Goal: Information Seeking & Learning: Learn about a topic

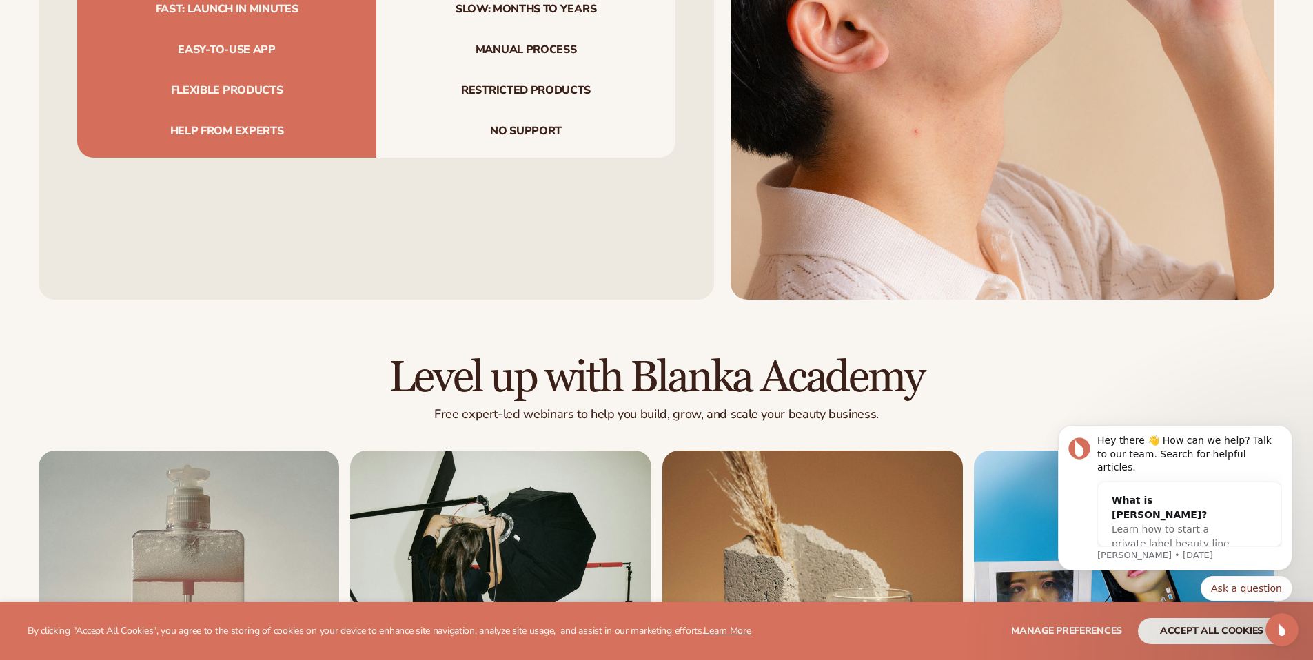
scroll to position [5339, 0]
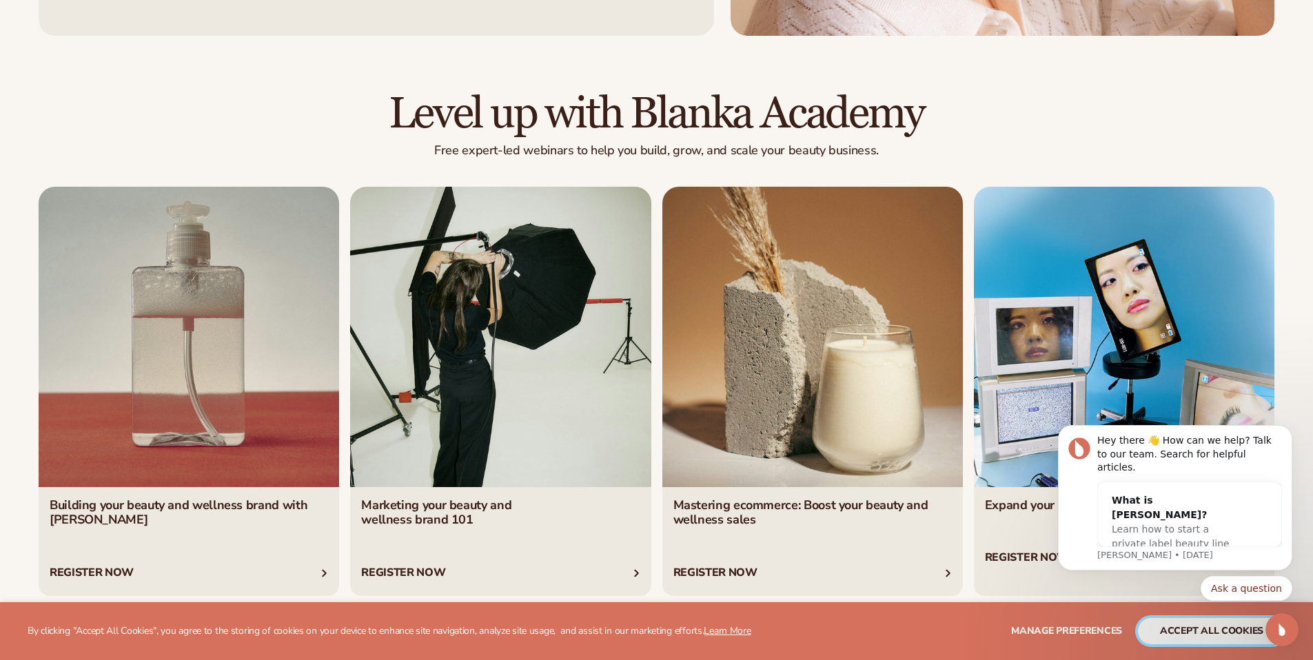
click at [1169, 635] on button "accept all cookies" at bounding box center [1211, 631] width 147 height 26
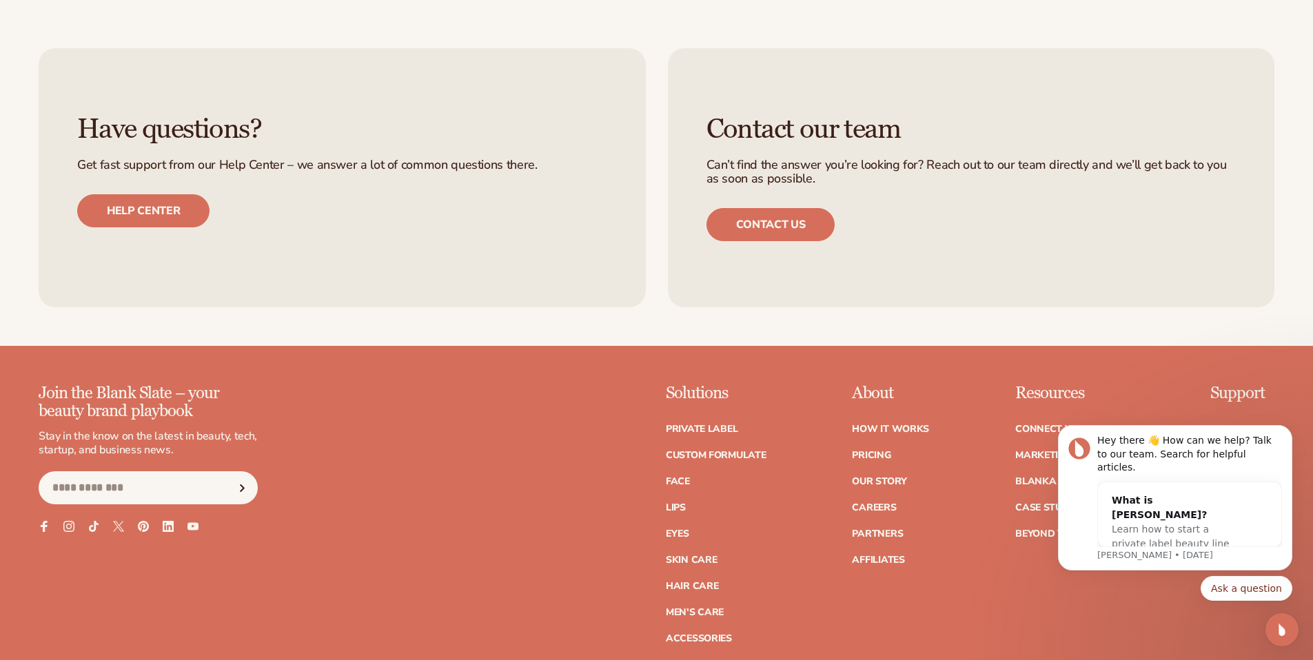
scroll to position [6238, 0]
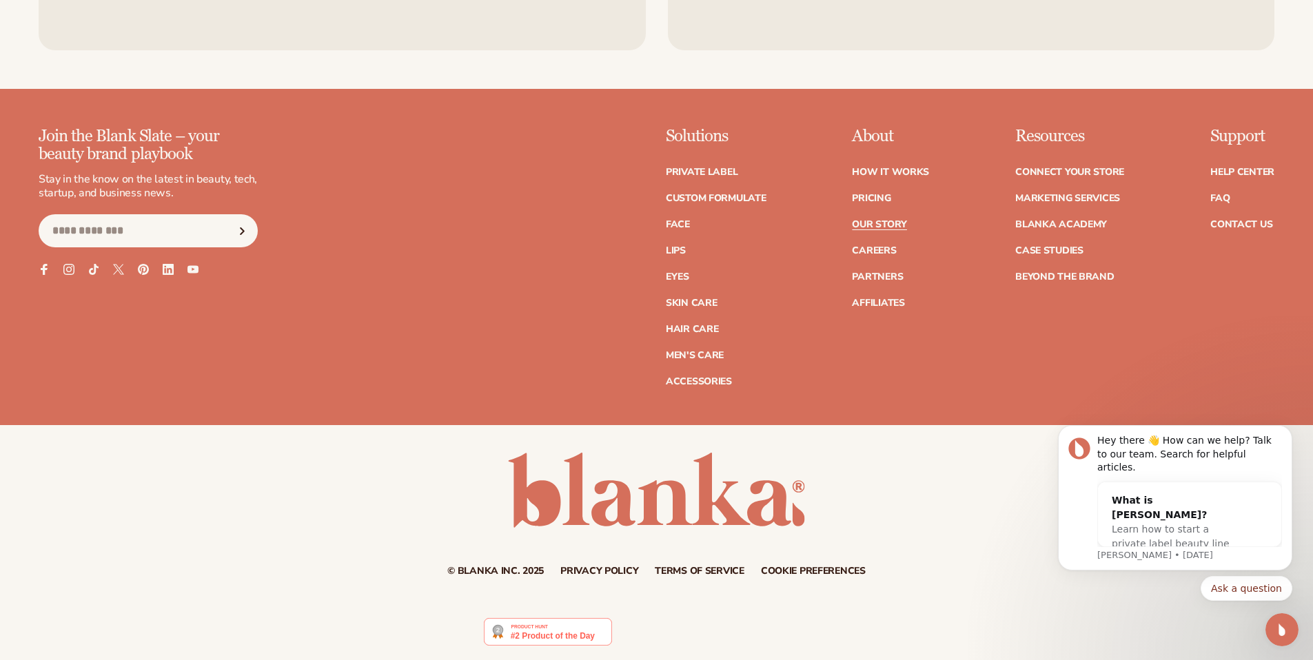
click at [887, 225] on link "Our Story" at bounding box center [879, 225] width 54 height 10
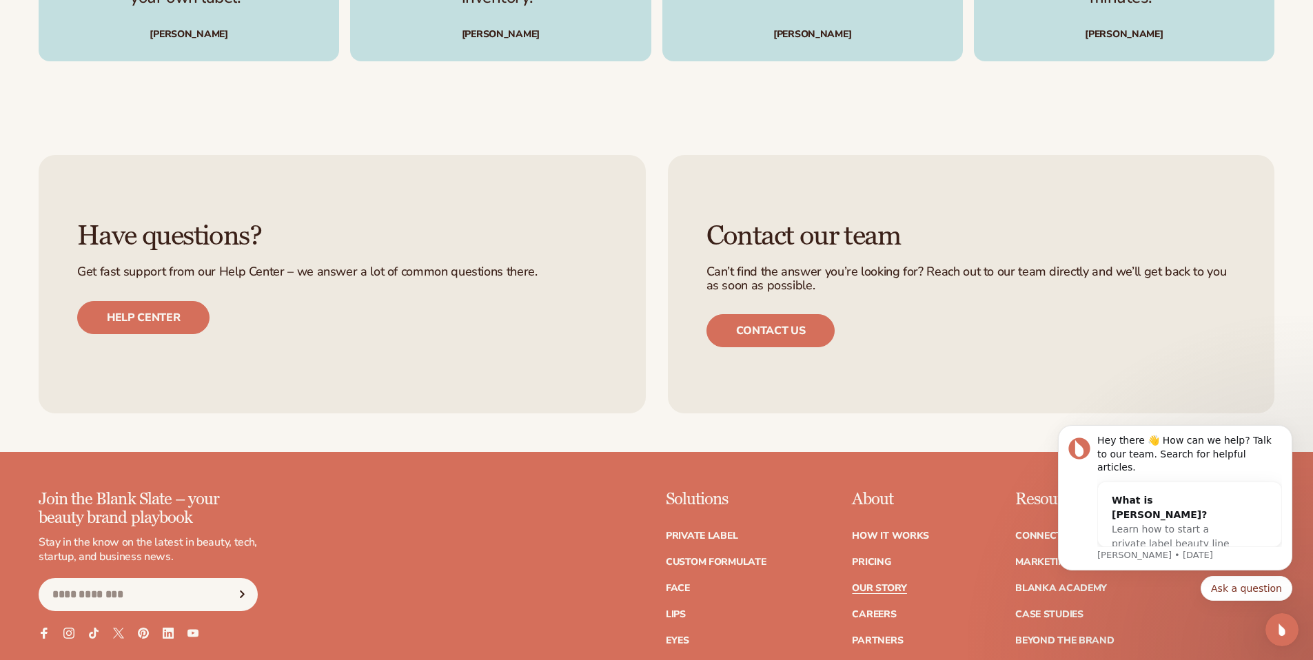
scroll to position [4366, 0]
